Goal: Information Seeking & Learning: Learn about a topic

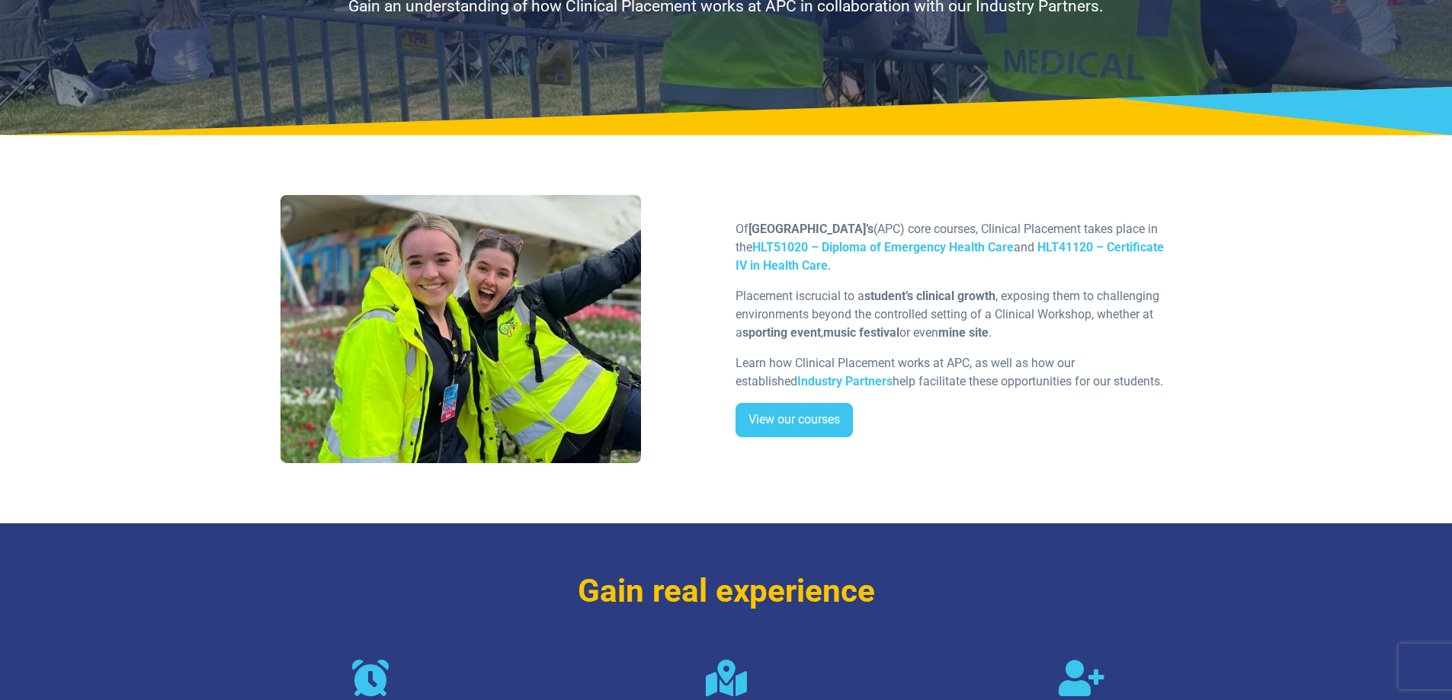
scroll to position [229, 0]
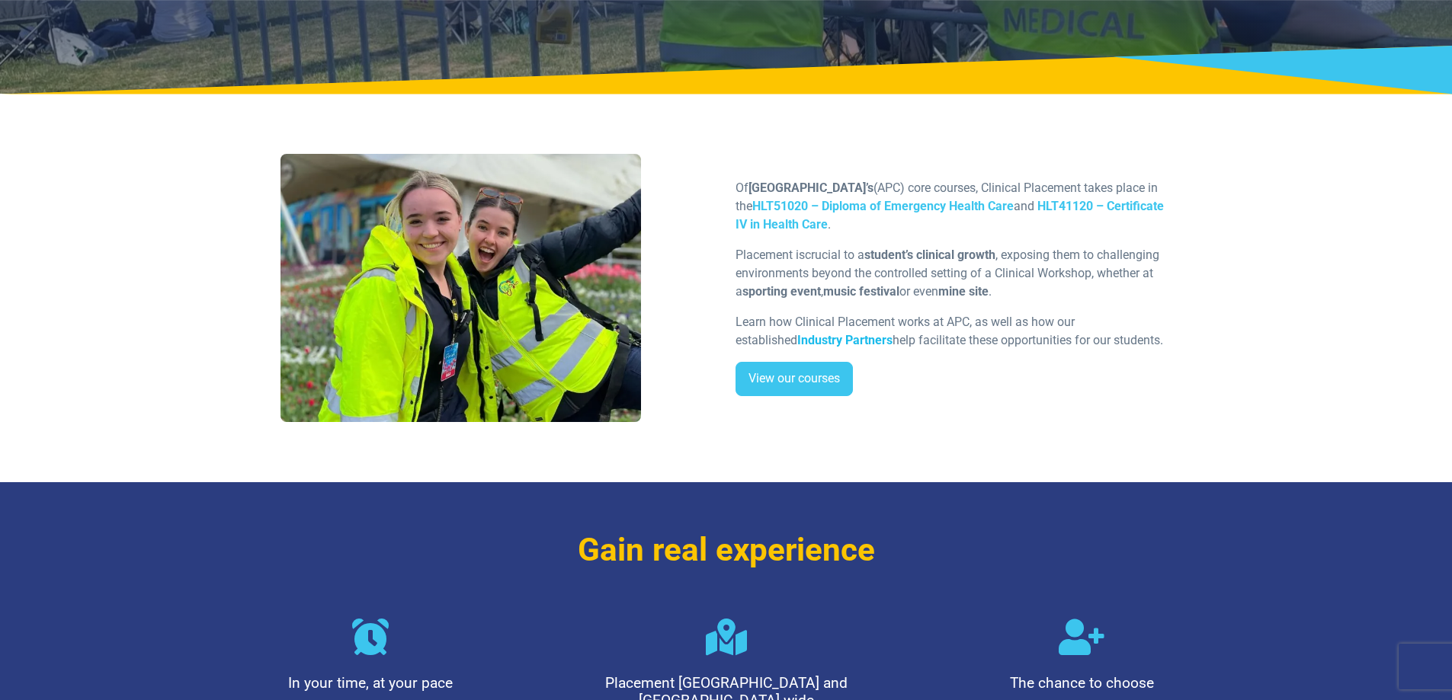
click at [797, 344] on strong "Industry Partners" at bounding box center [844, 340] width 95 height 14
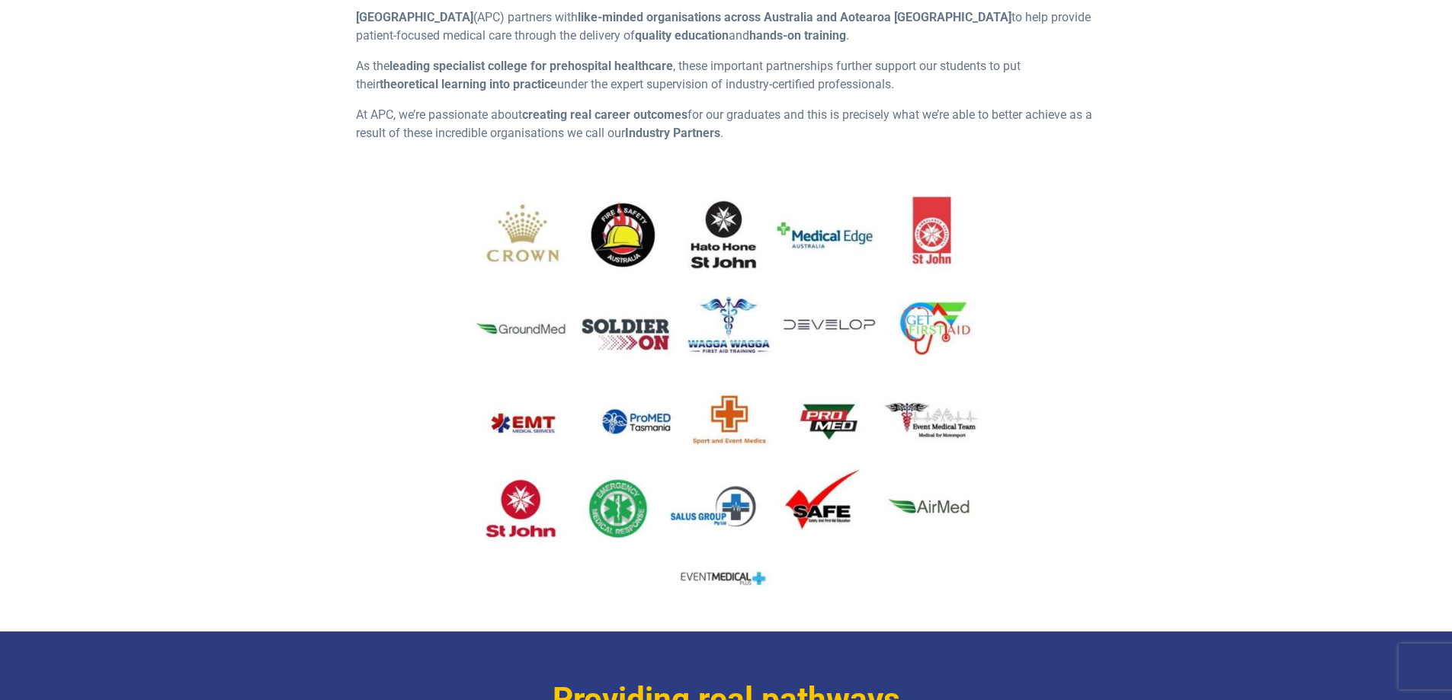
scroll to position [457, 0]
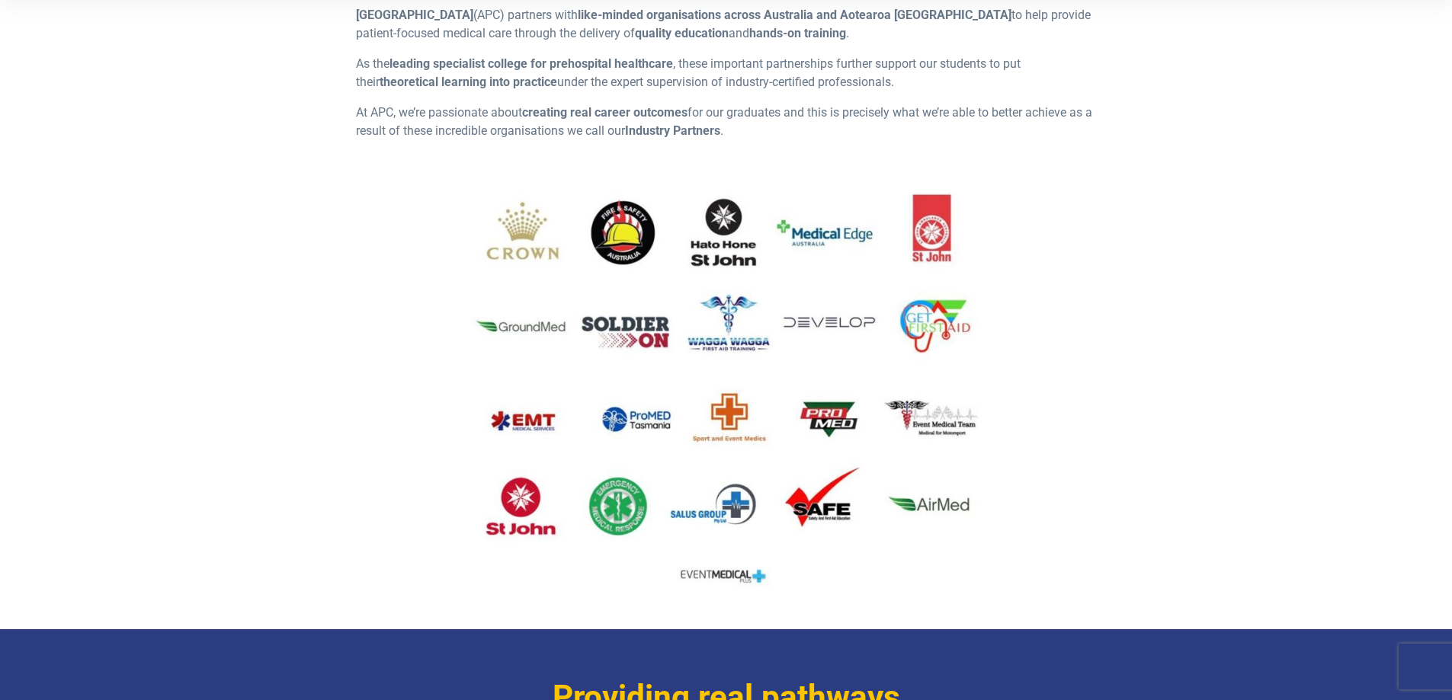
drag, startPoint x: 636, startPoint y: 341, endPoint x: 627, endPoint y: 335, distance: 11.0
click at [627, 335] on img at bounding box center [726, 391] width 740 height 416
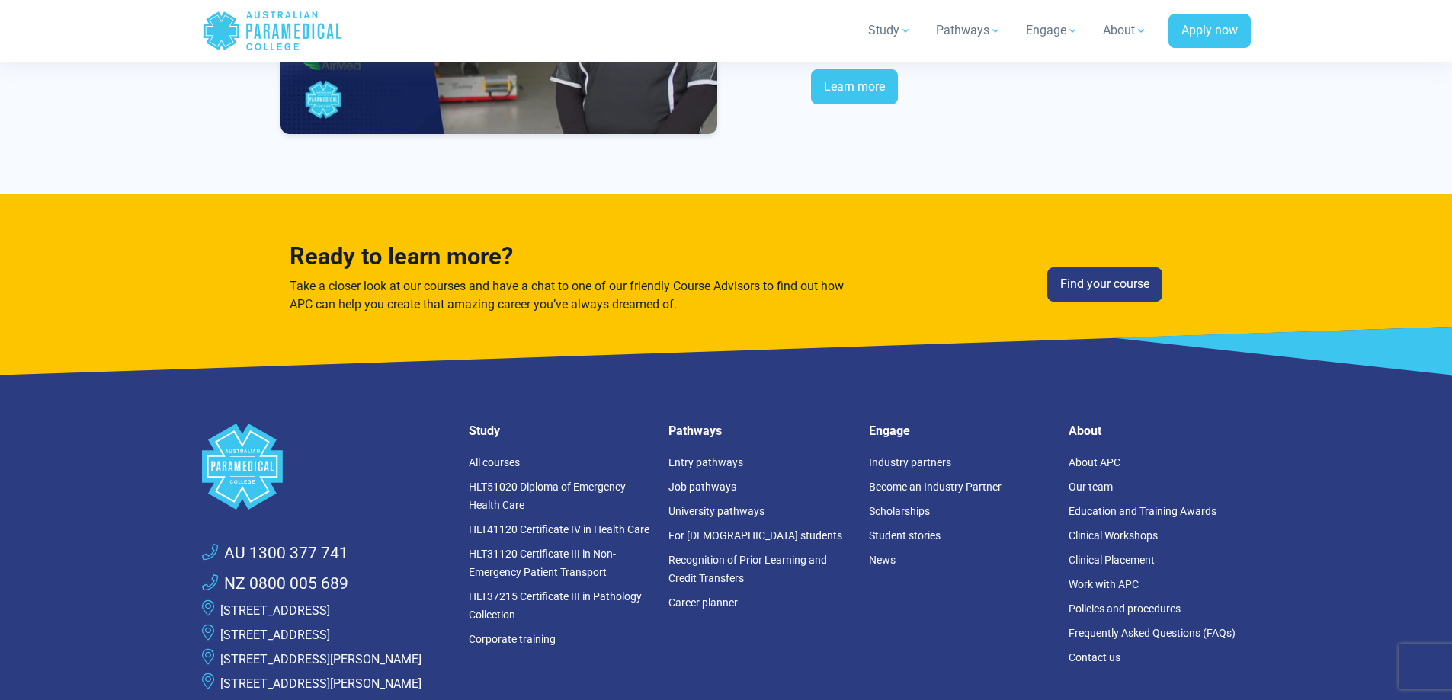
scroll to position [7011, 0]
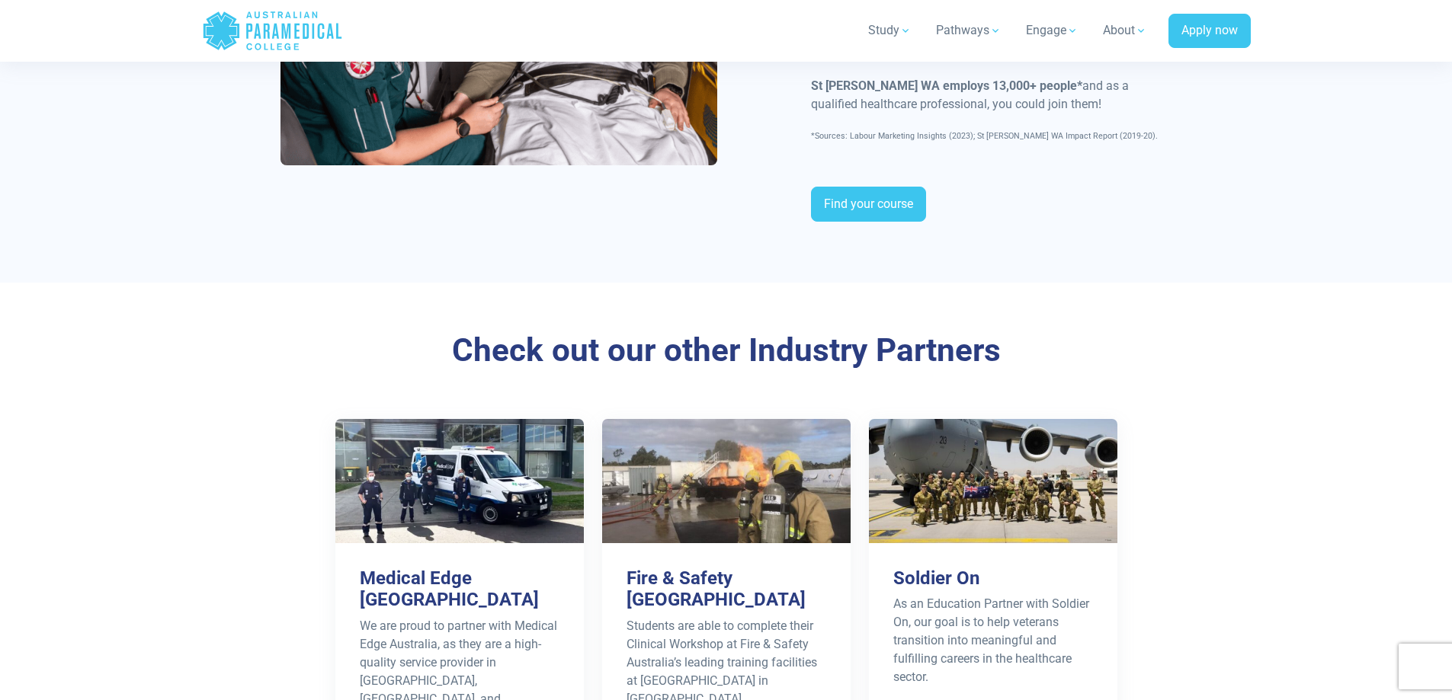
scroll to position [2210, 0]
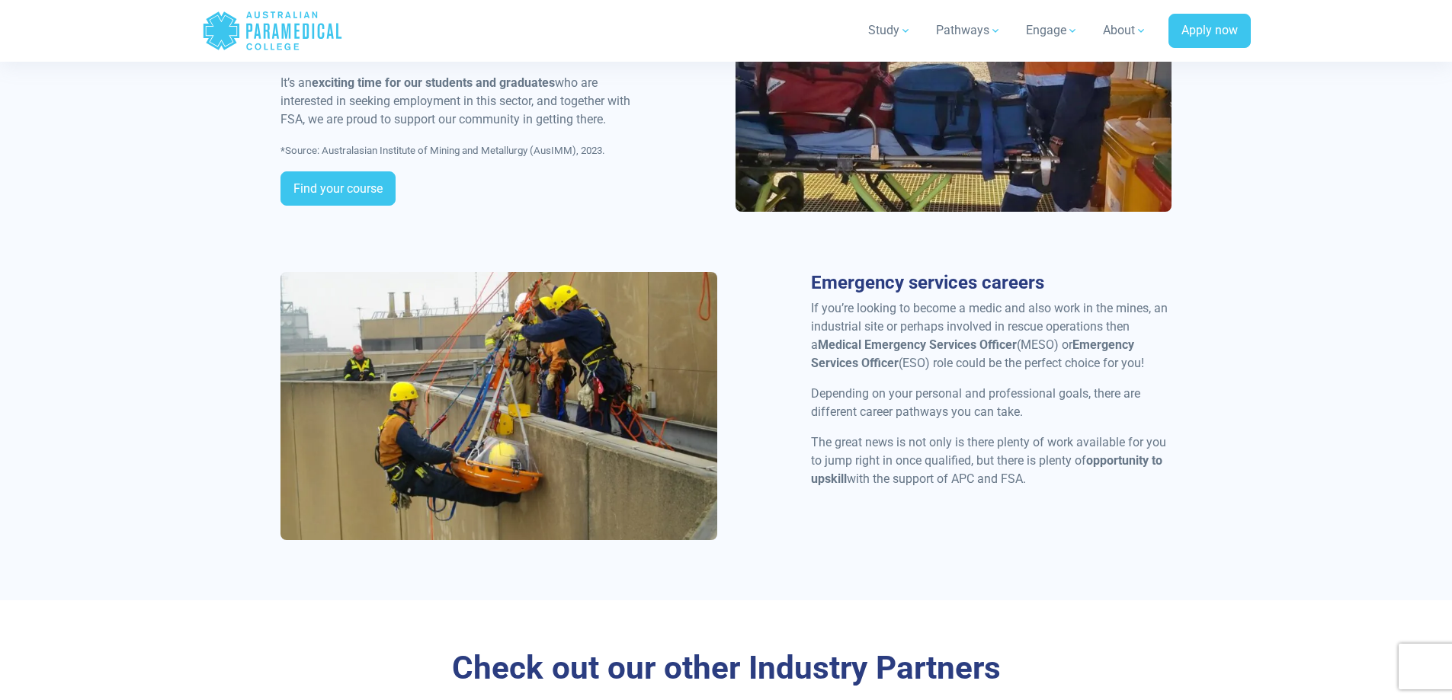
scroll to position [1829, 0]
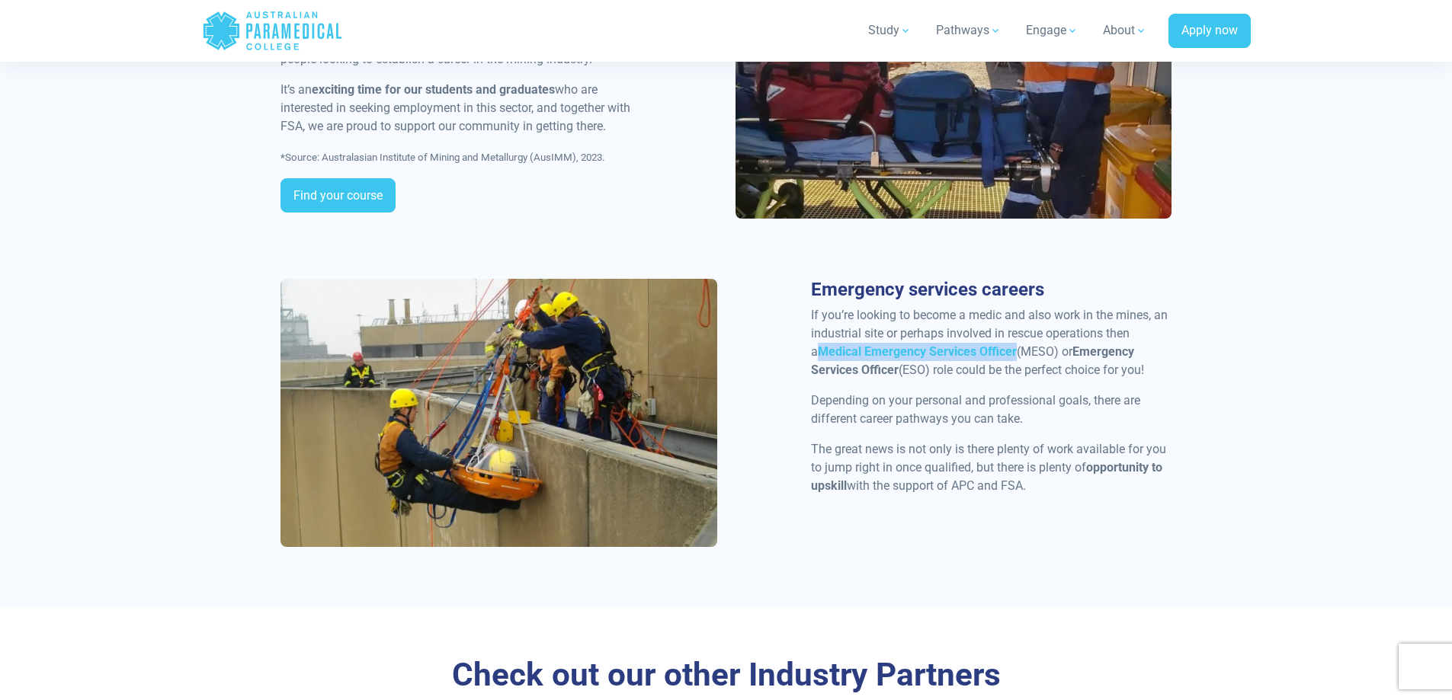
drag, startPoint x: 812, startPoint y: 351, endPoint x: 1007, endPoint y: 354, distance: 195.9
click at [1007, 354] on strong "Medical Emergency Services Officer" at bounding box center [917, 351] width 199 height 14
